Goal: Task Accomplishment & Management: Complete application form

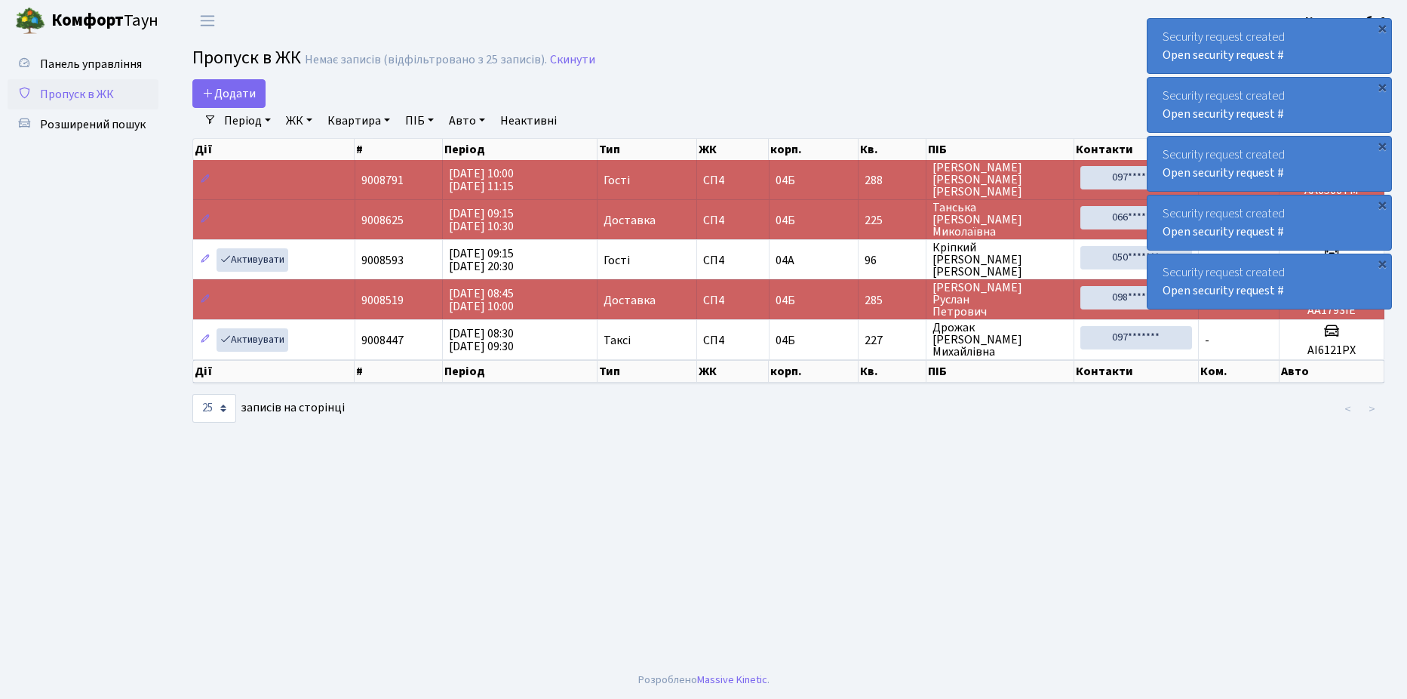
select select "25"
click at [211, 91] on icon at bounding box center [208, 93] width 12 height 12
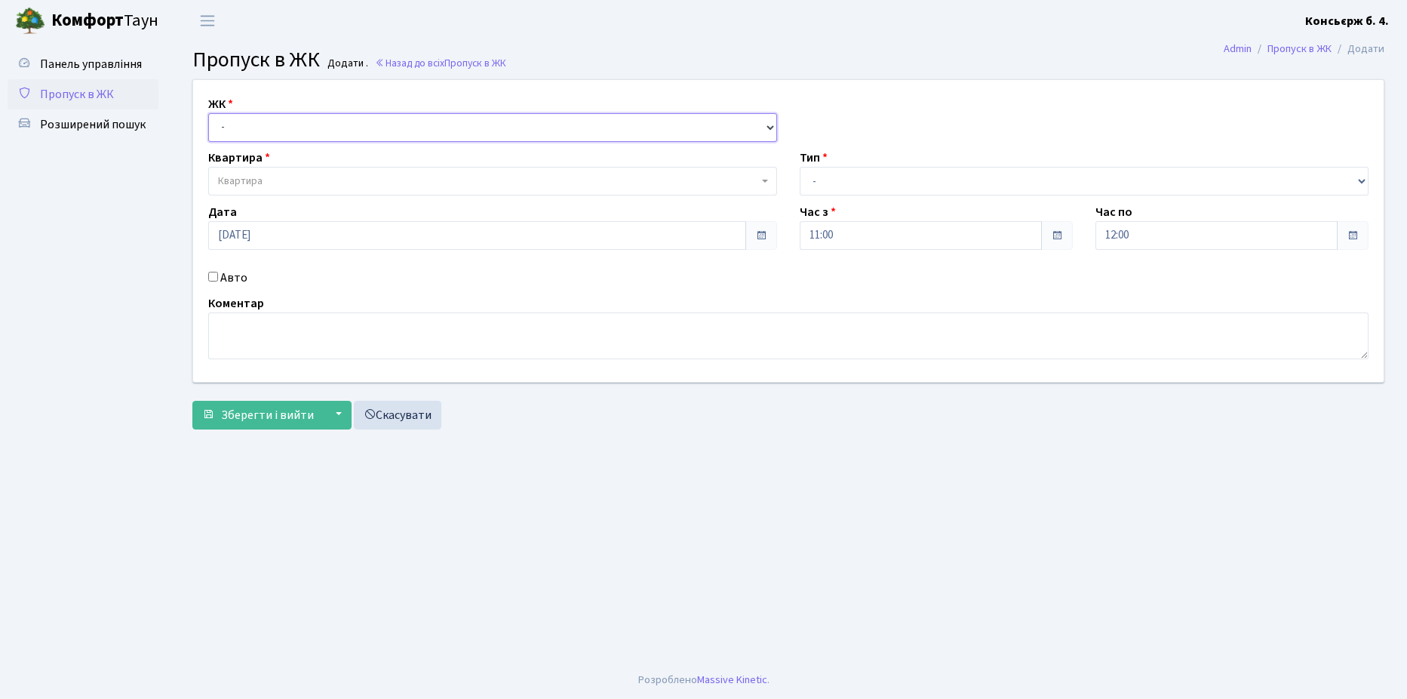
click at [296, 132] on select "- [STREET_ADDRESS]" at bounding box center [492, 127] width 569 height 29
select select "325"
click at [208, 113] on select "- [STREET_ADDRESS]" at bounding box center [492, 127] width 569 height 29
select select
click at [294, 195] on body "[PERSON_NAME] Консьєрж б. 4. Мій обліковий запис Вийти Панель управління Пропус…" at bounding box center [703, 349] width 1407 height 699
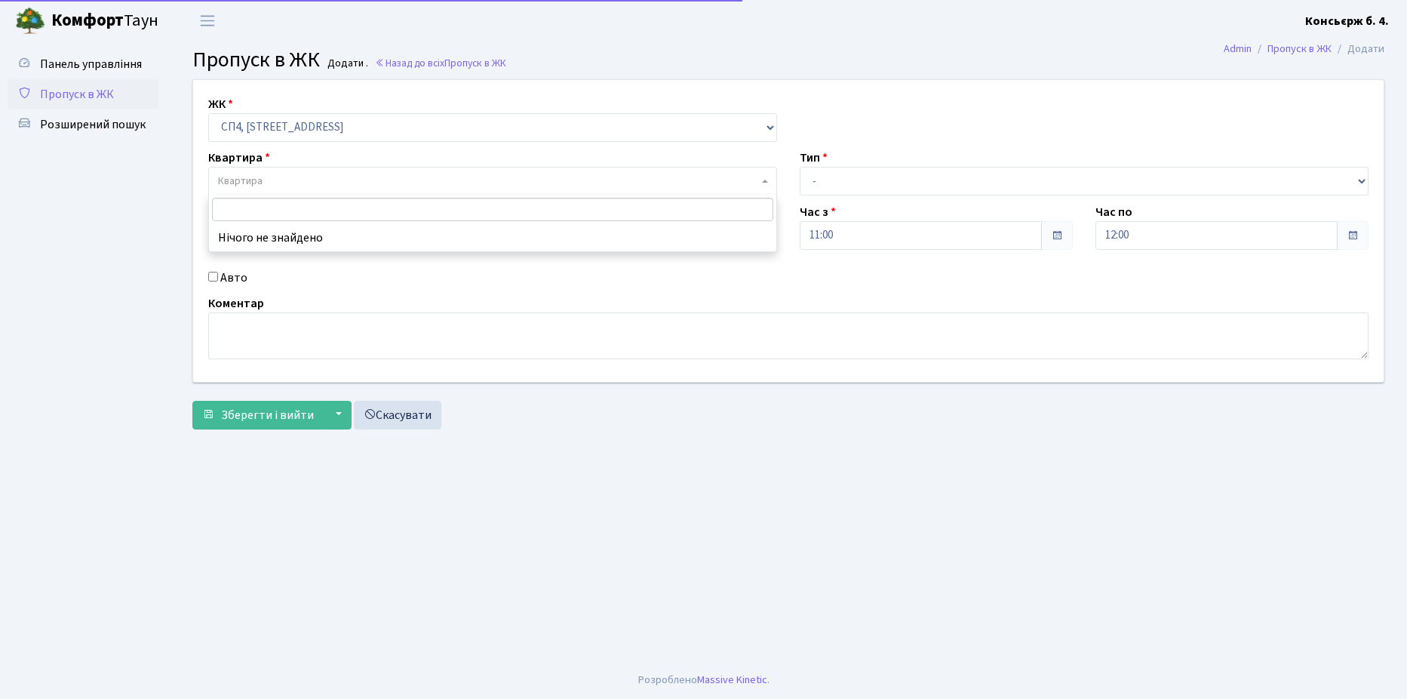
click at [293, 187] on span "Квартира" at bounding box center [488, 181] width 540 height 15
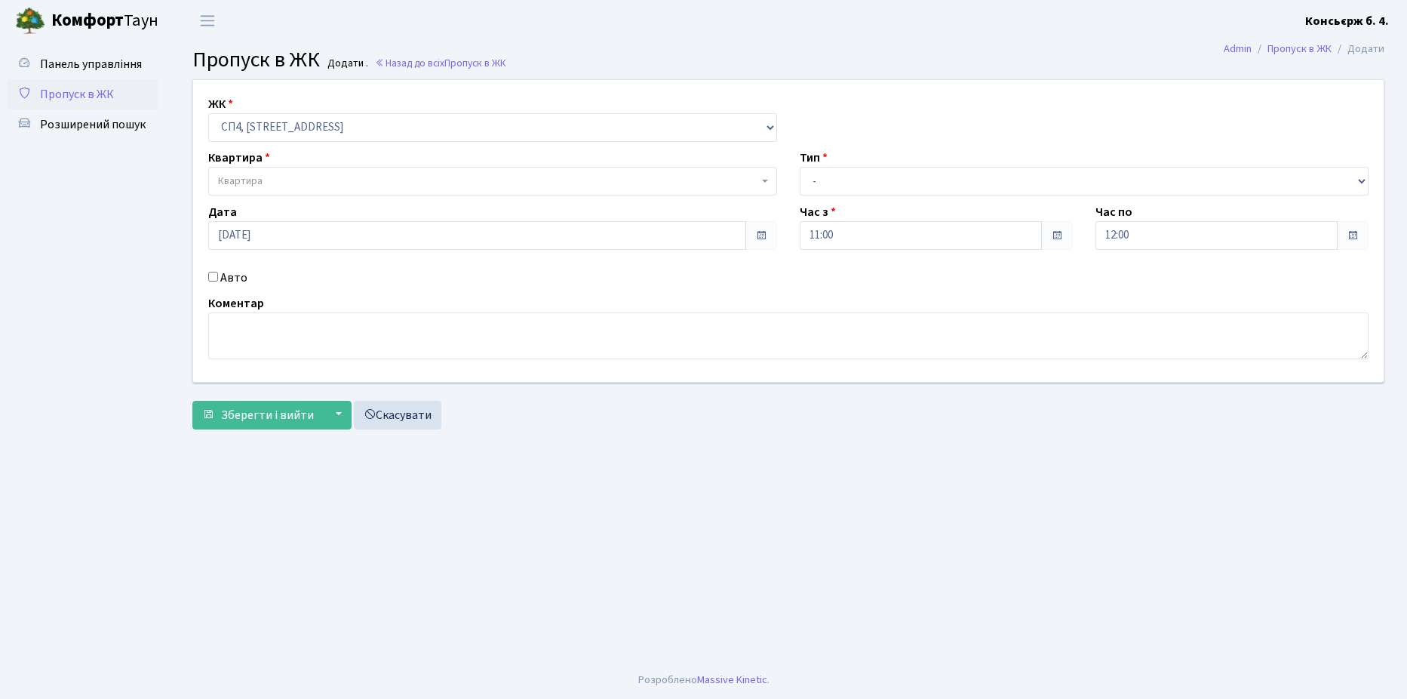
click at [289, 180] on span "Квартира" at bounding box center [488, 181] width 540 height 15
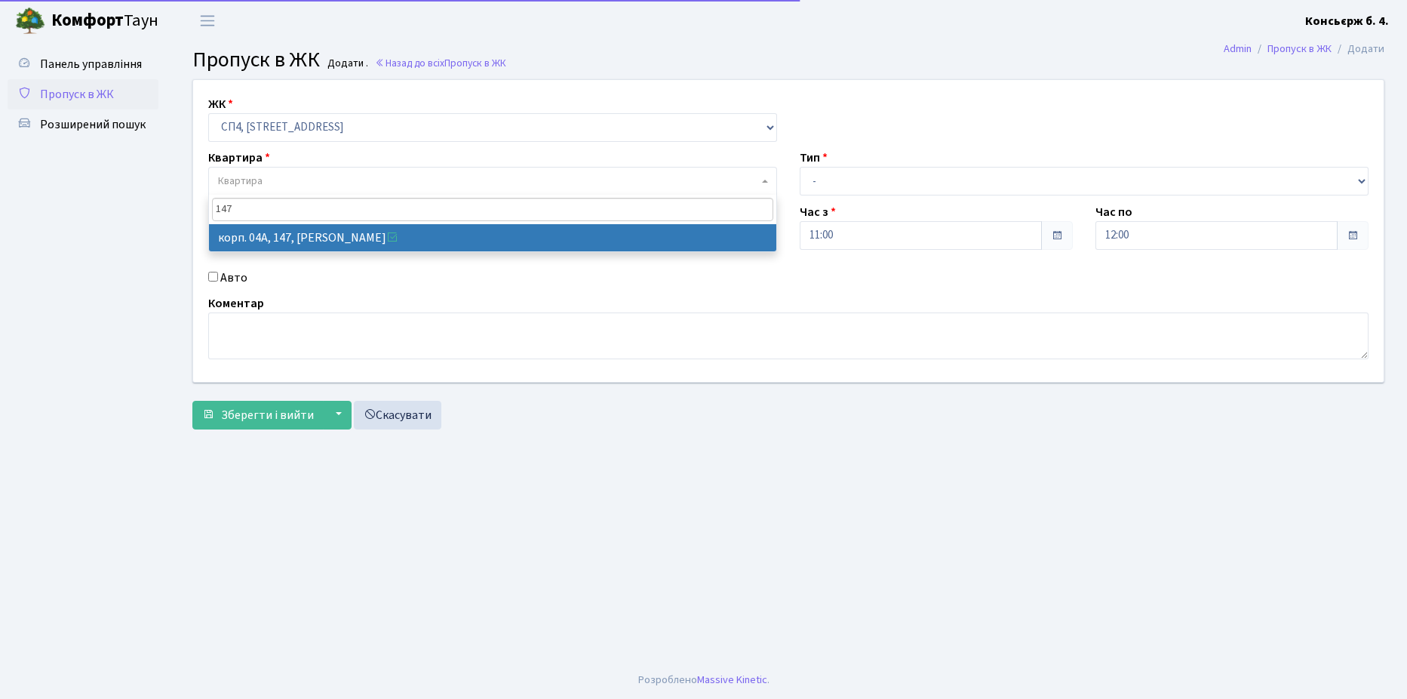
type input "147"
select select "21175"
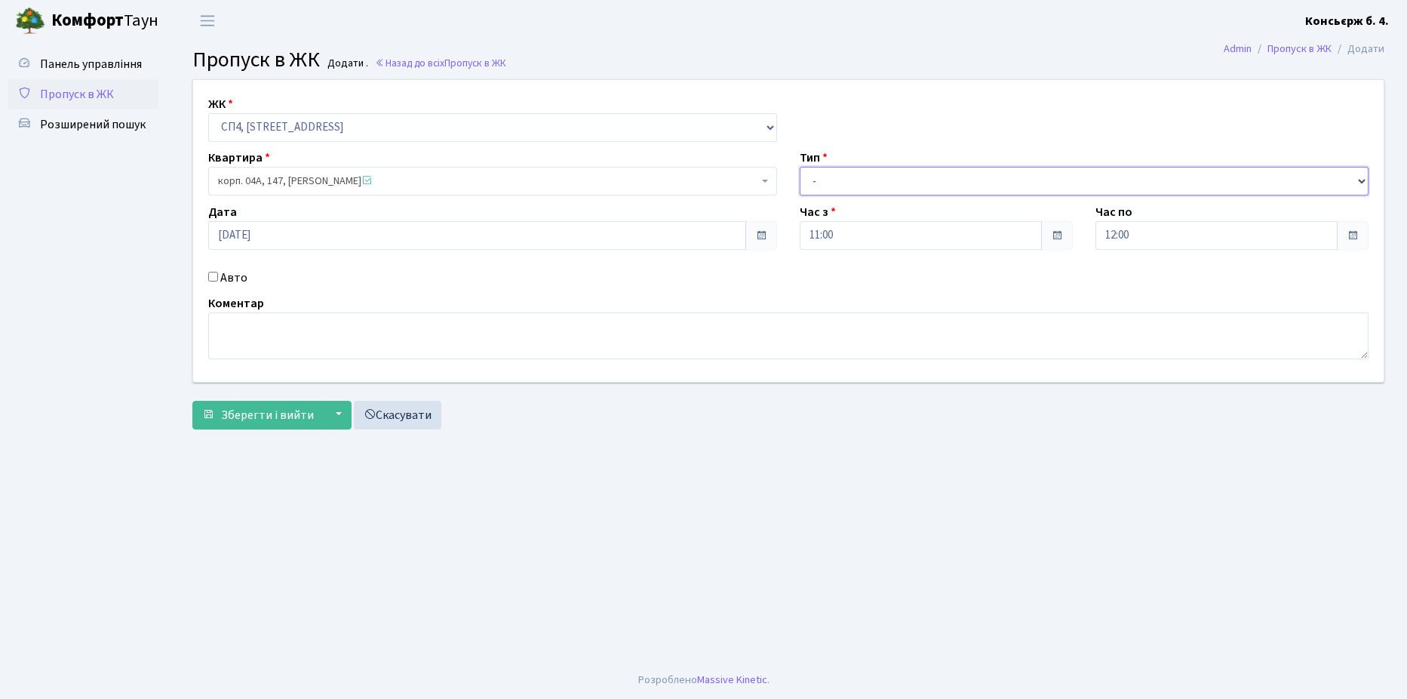
click at [828, 174] on select "- Доставка Таксі Гості Сервіс" at bounding box center [1084, 181] width 569 height 29
select select "18"
click at [800, 167] on select "- Доставка Таксі Гості Сервіс" at bounding box center [1084, 181] width 569 height 29
click at [234, 327] on textarea at bounding box center [788, 335] width 1160 height 47
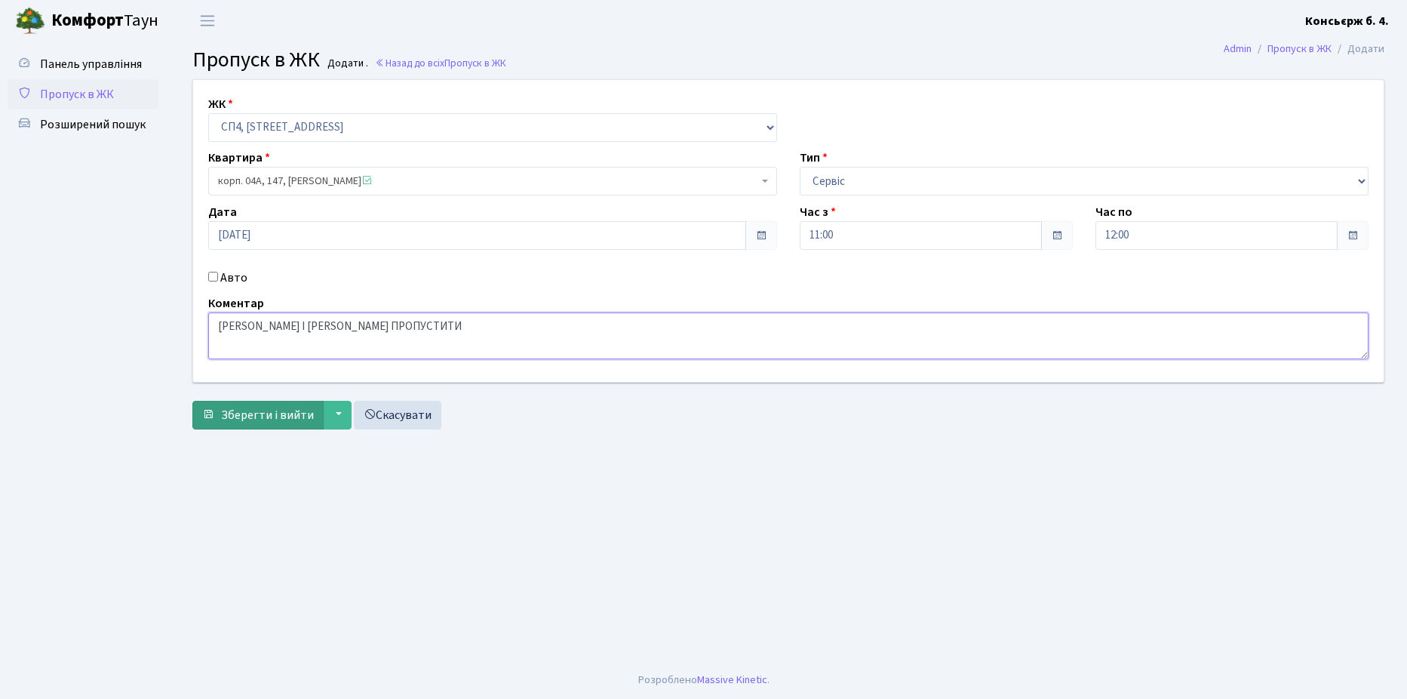
type textarea "[PERSON_NAME] І [PERSON_NAME] ПРОПУСТИТИ"
click at [269, 410] on span "Зберегти і вийти" at bounding box center [267, 415] width 93 height 17
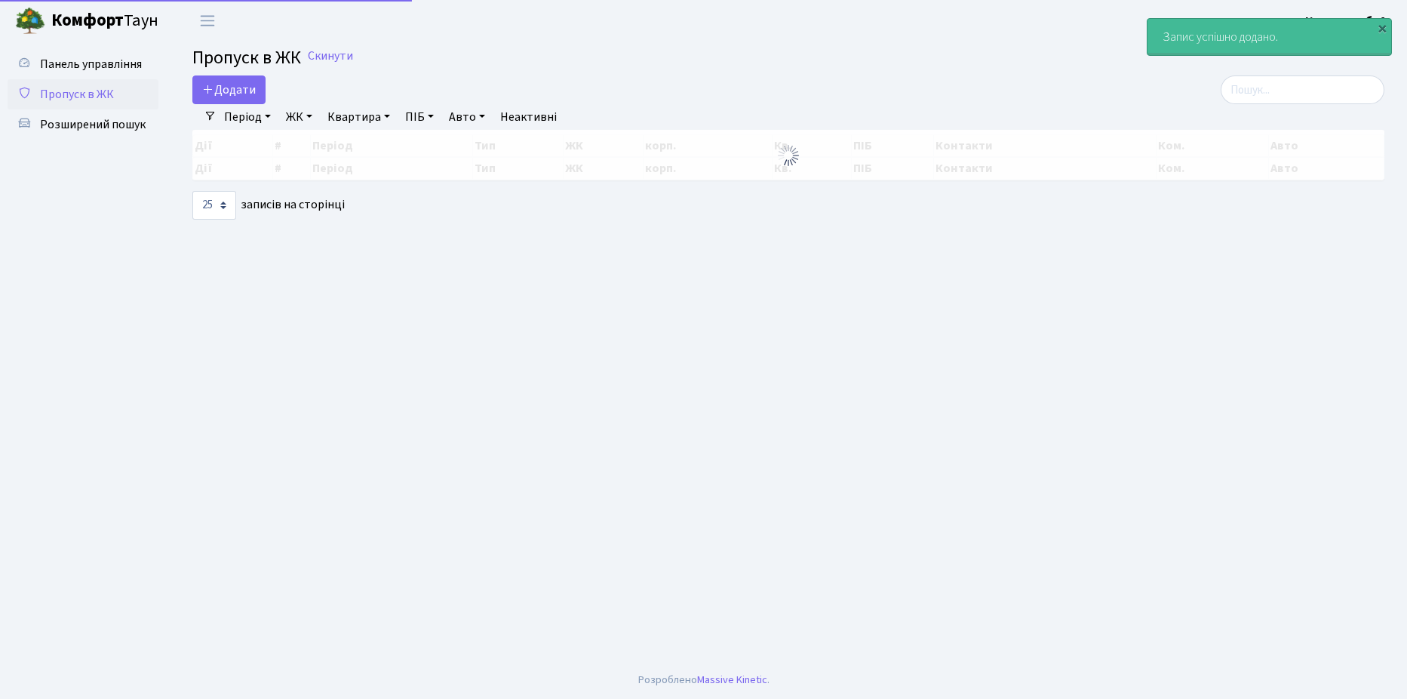
select select "25"
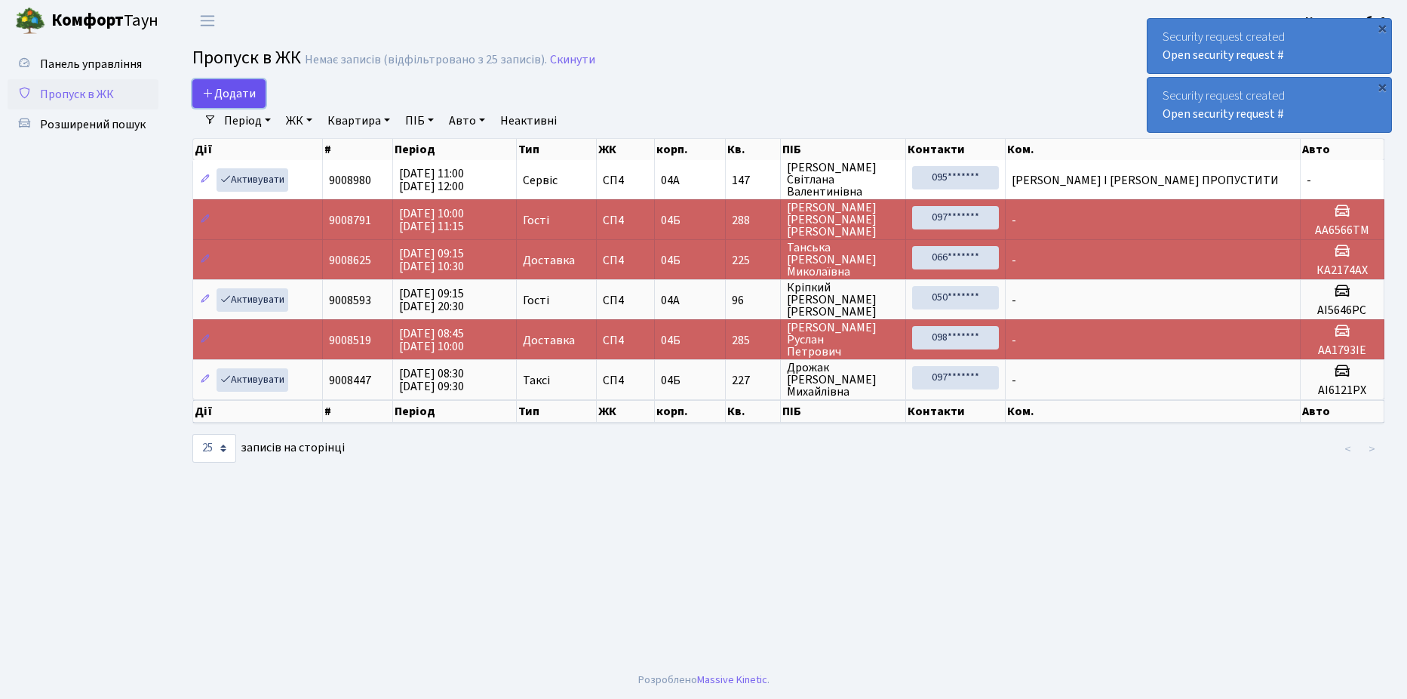
click at [238, 97] on span "Додати" at bounding box center [229, 93] width 54 height 17
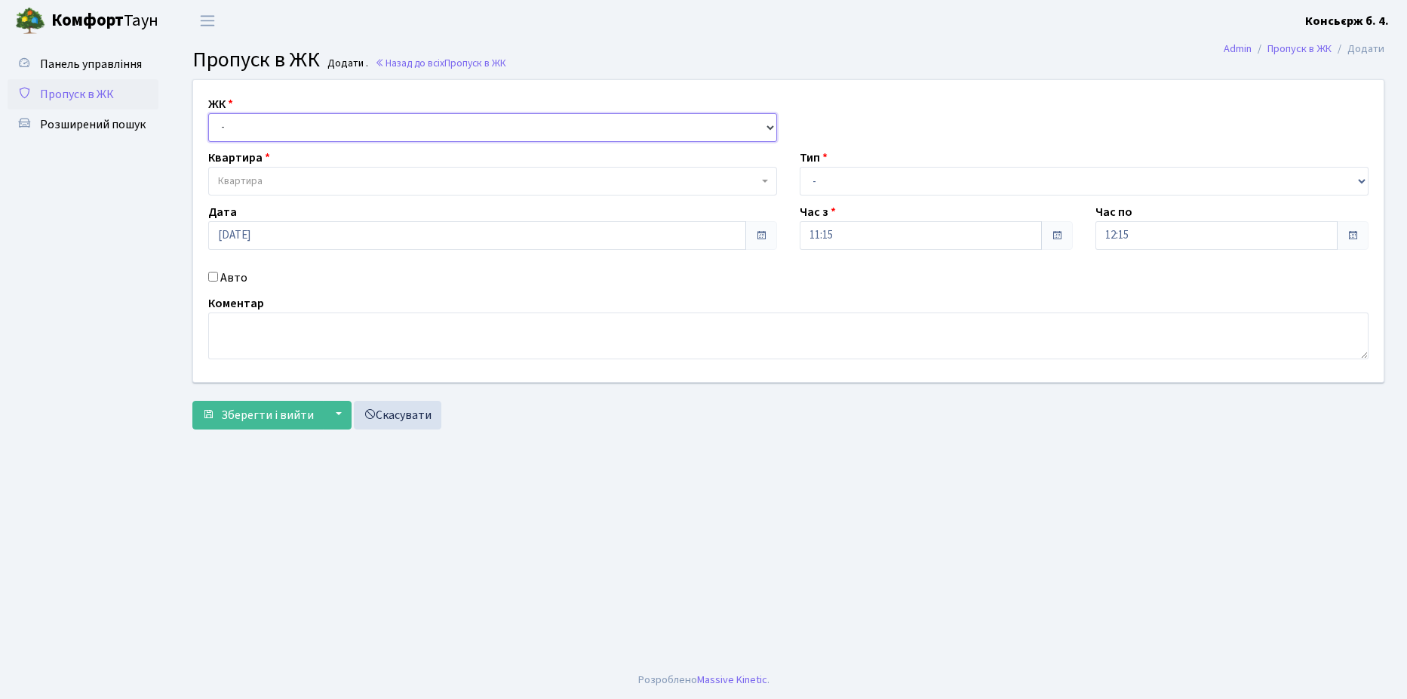
drag, startPoint x: 266, startPoint y: 125, endPoint x: 270, endPoint y: 143, distance: 17.9
click at [266, 125] on select "- [STREET_ADDRESS]" at bounding box center [492, 127] width 569 height 29
select select "325"
click at [208, 113] on select "- [STREET_ADDRESS]" at bounding box center [492, 127] width 569 height 29
select select
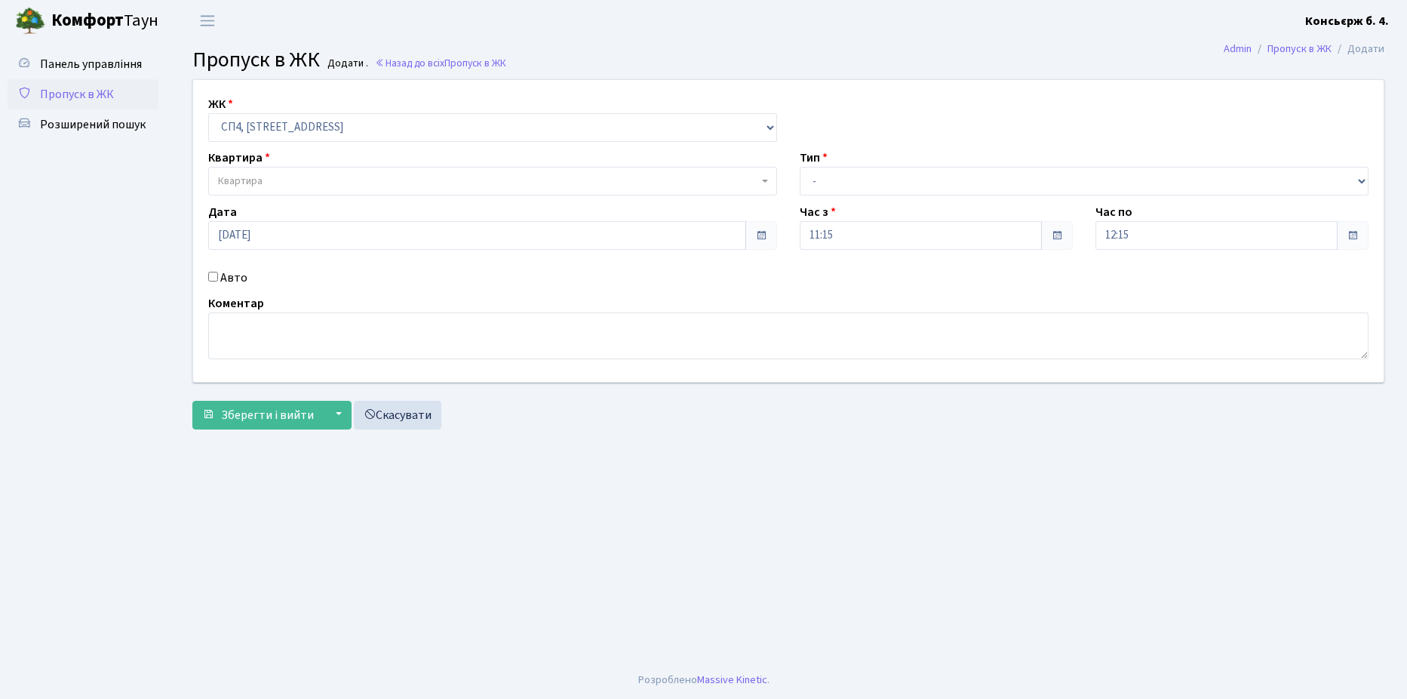
click at [285, 183] on span "Квартира" at bounding box center [488, 181] width 540 height 15
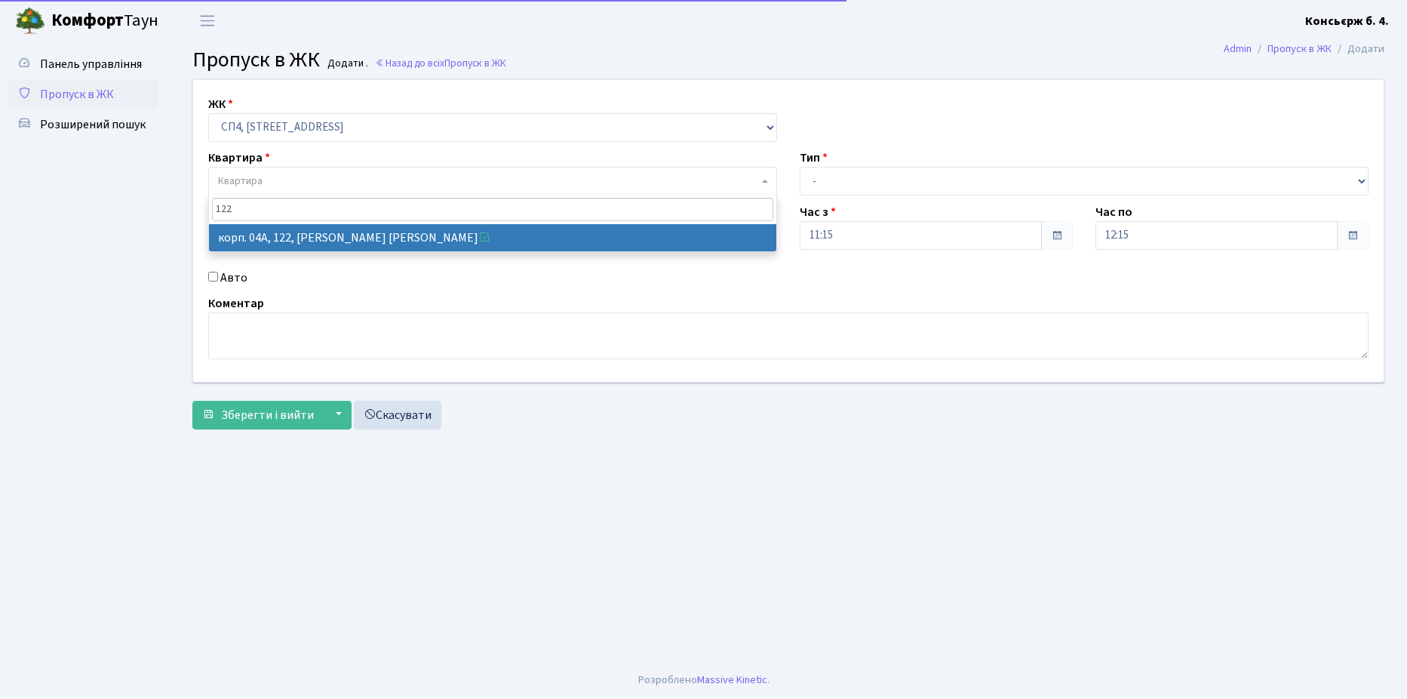
type input "122"
select select "21150"
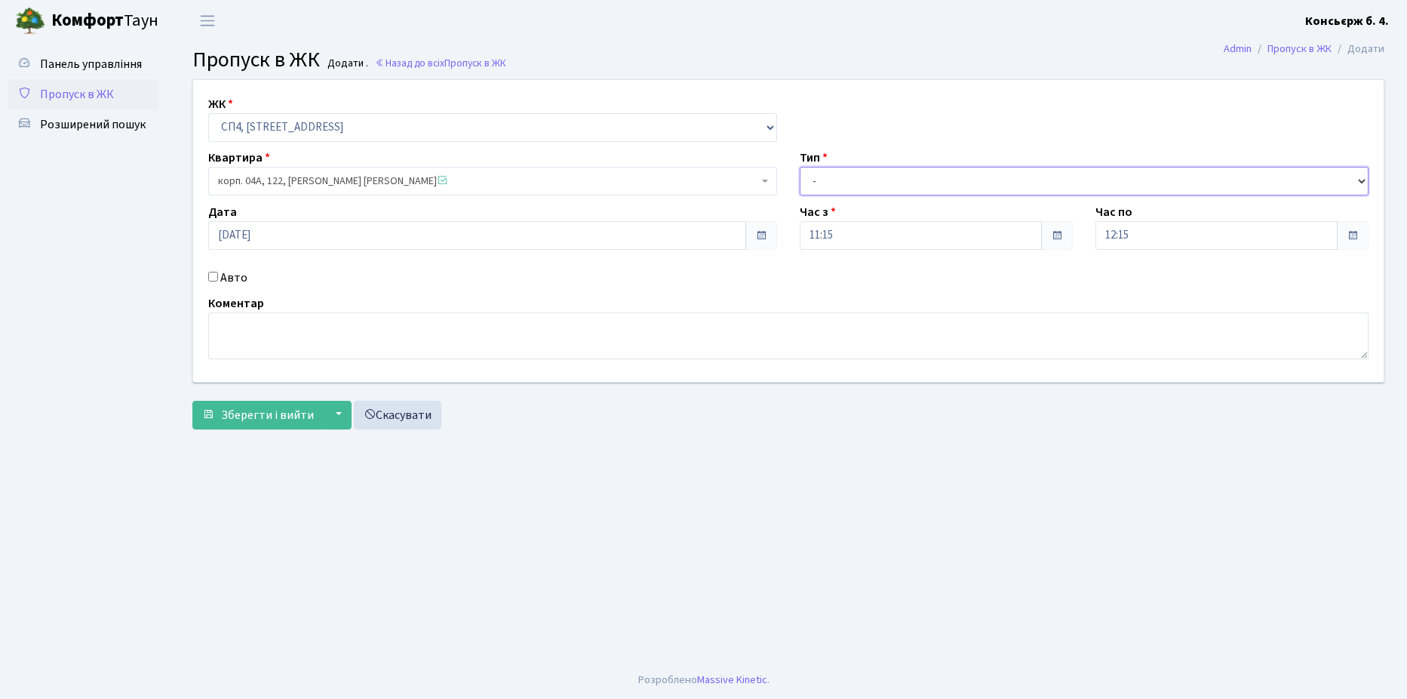
click at [905, 186] on select "- Доставка Таксі Гості Сервіс" at bounding box center [1084, 181] width 569 height 29
select select "18"
click at [800, 167] on select "- Доставка Таксі Гості Сервіс" at bounding box center [1084, 181] width 569 height 29
click at [211, 274] on input "Авто" at bounding box center [213, 277] width 10 height 10
checkbox input "true"
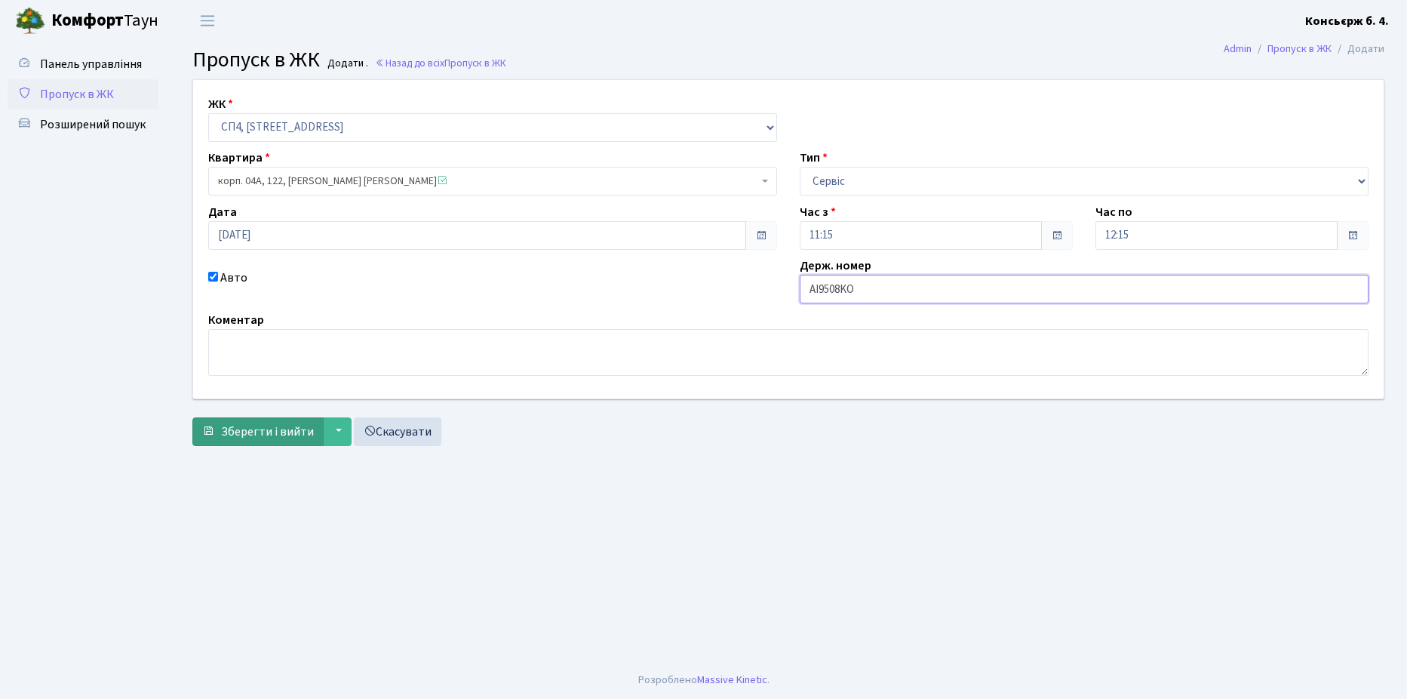
type input "AI9508KO"
click at [279, 425] on span "Зберегти і вийти" at bounding box center [267, 431] width 93 height 17
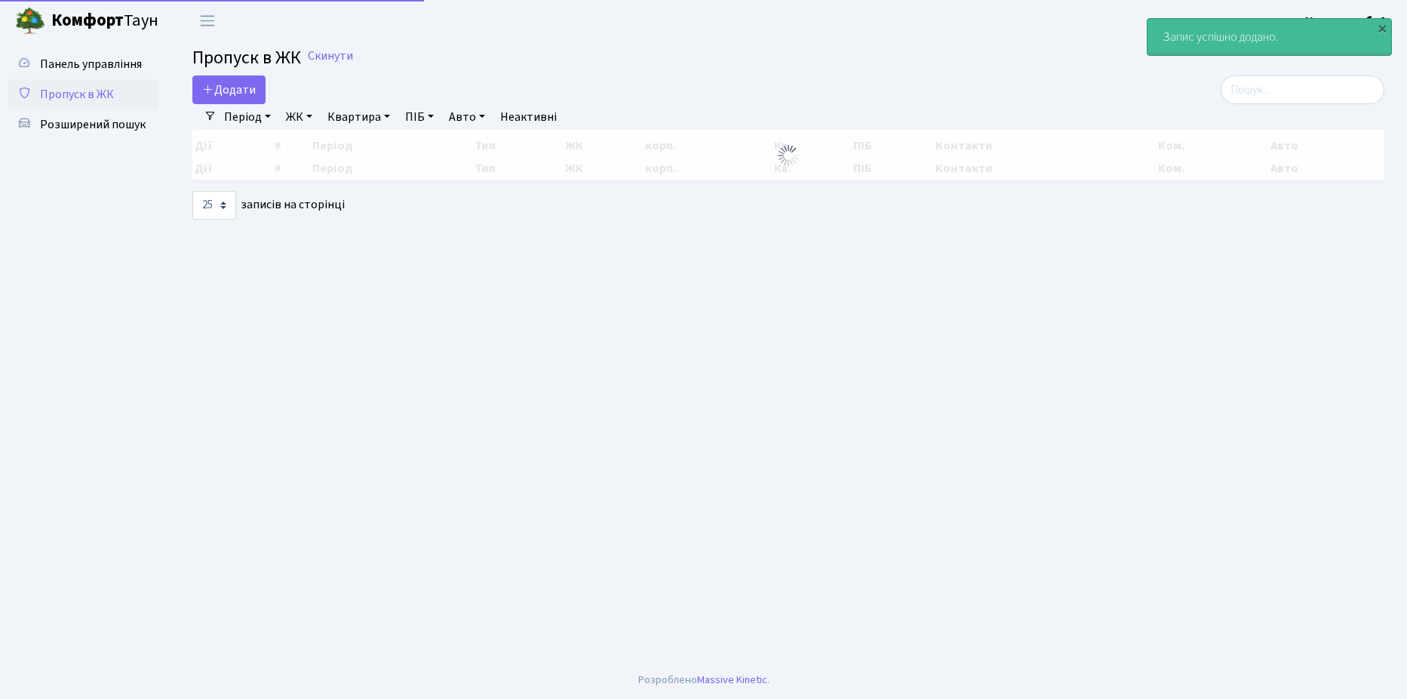
select select "25"
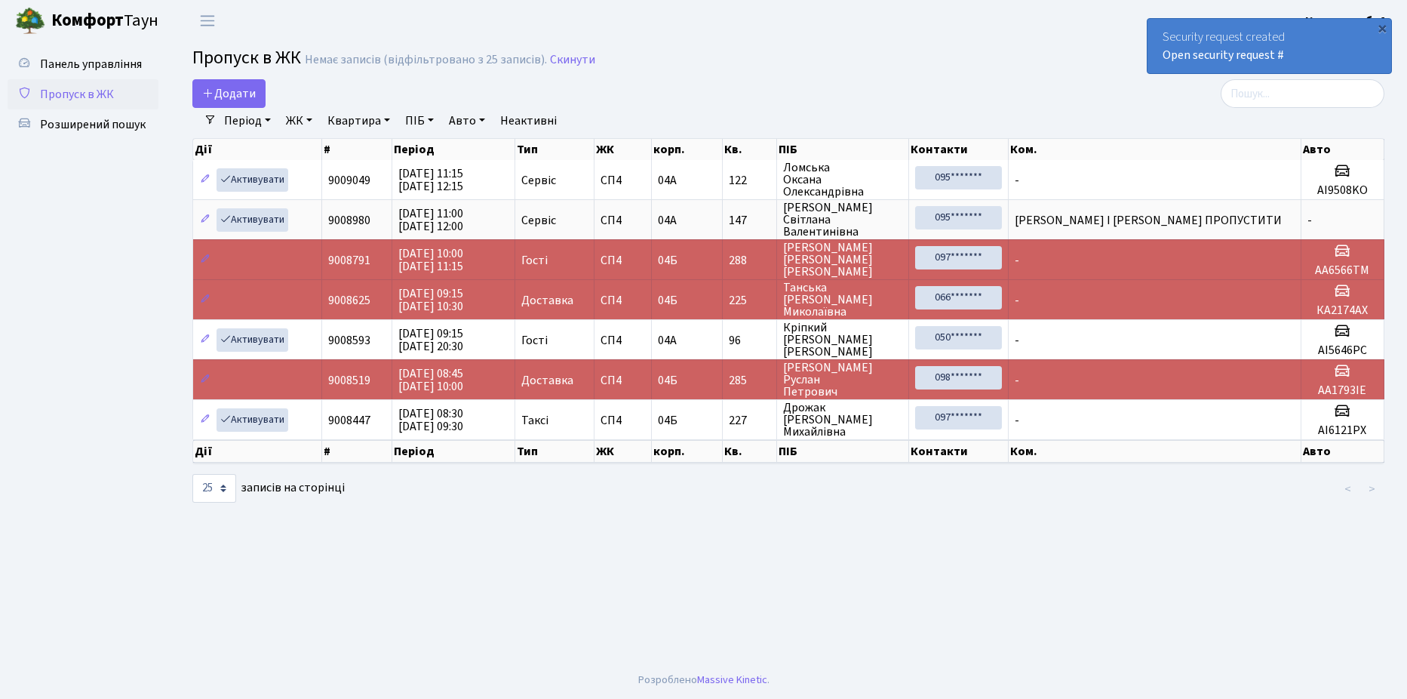
click at [101, 91] on span "Пропуск в ЖК" at bounding box center [77, 94] width 74 height 17
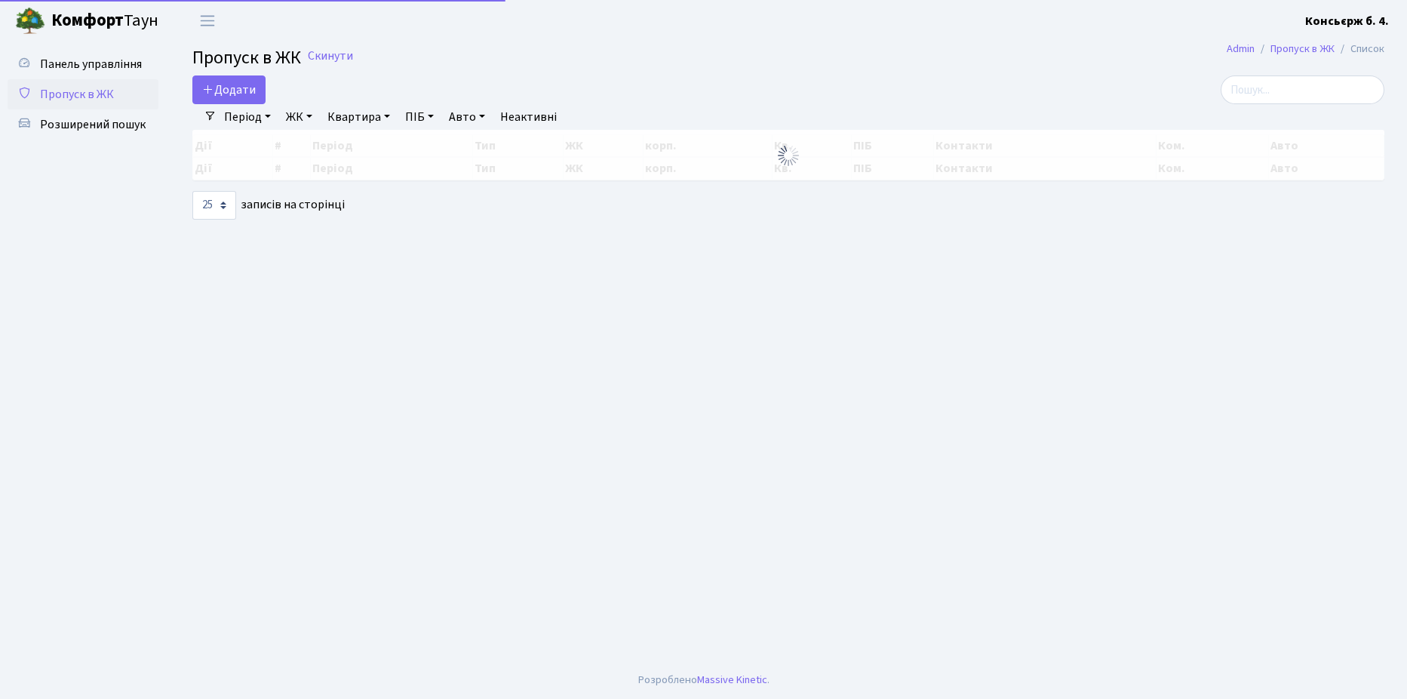
select select "25"
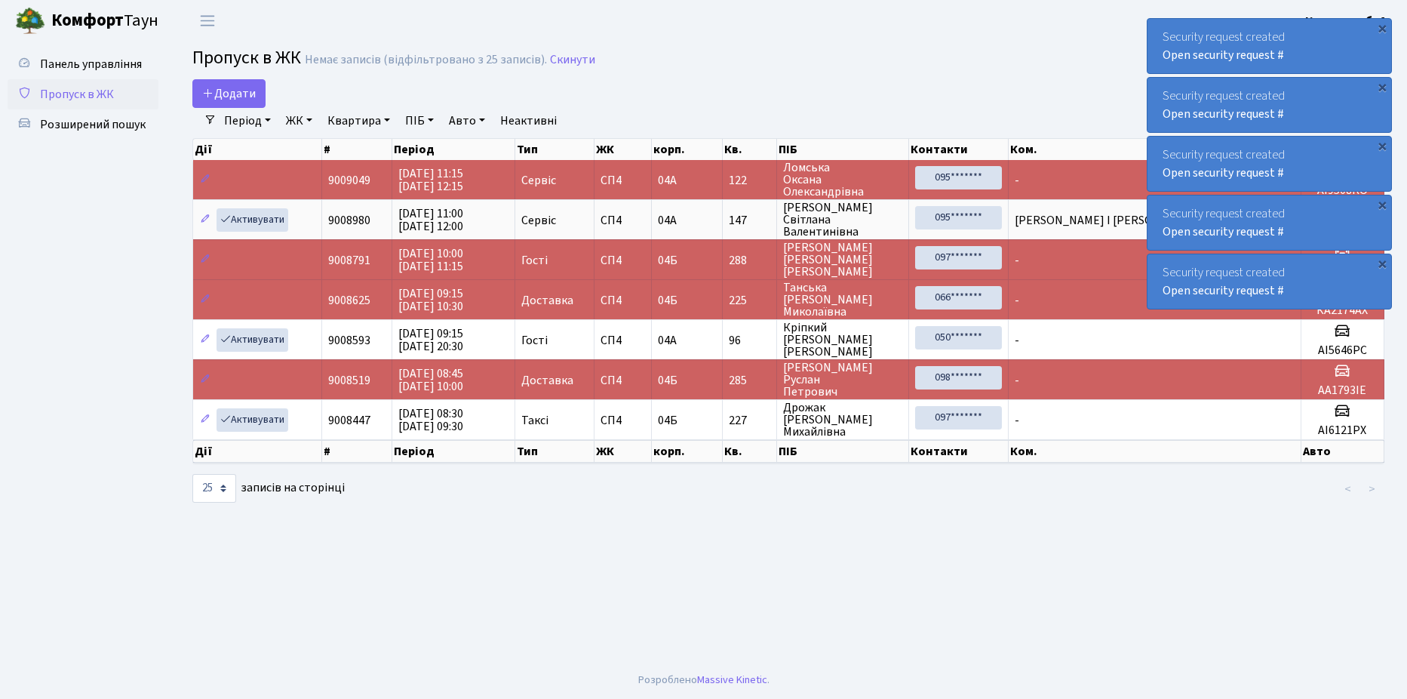
click at [99, 97] on span "Пропуск в ЖК" at bounding box center [77, 94] width 74 height 17
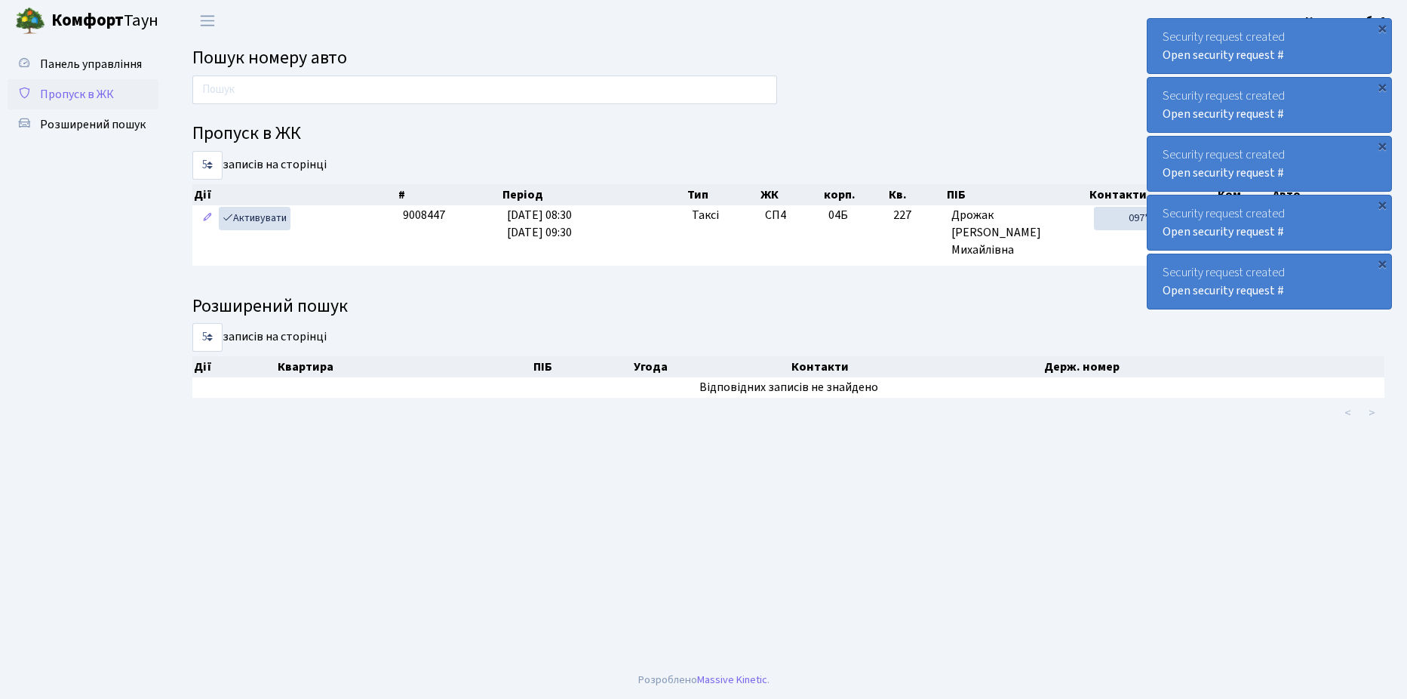
click at [78, 81] on link "Пропуск в ЖК" at bounding box center [83, 94] width 151 height 30
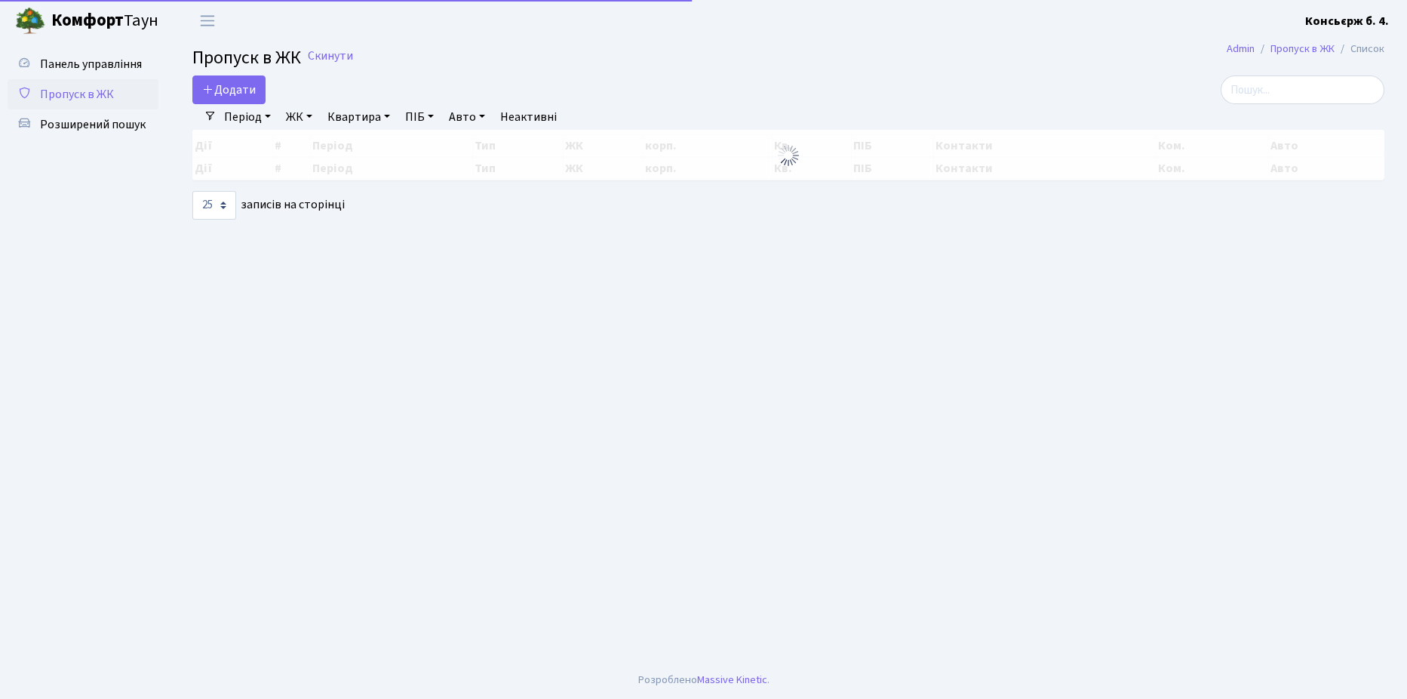
select select "25"
